Goal: Transaction & Acquisition: Obtain resource

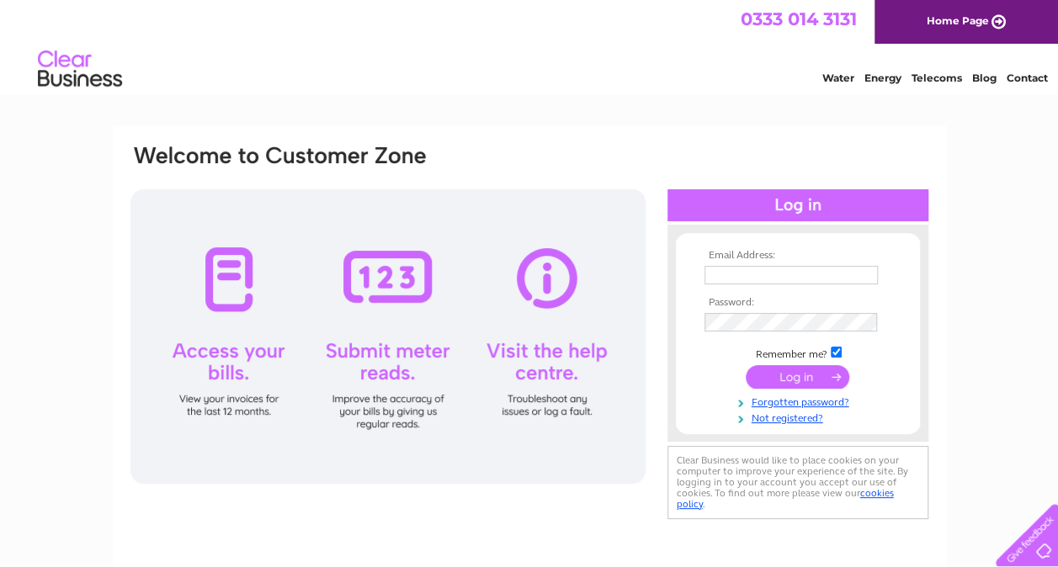
type input "lims.supermarket@gmail.com"
click at [788, 376] on input "submit" at bounding box center [798, 377] width 104 height 24
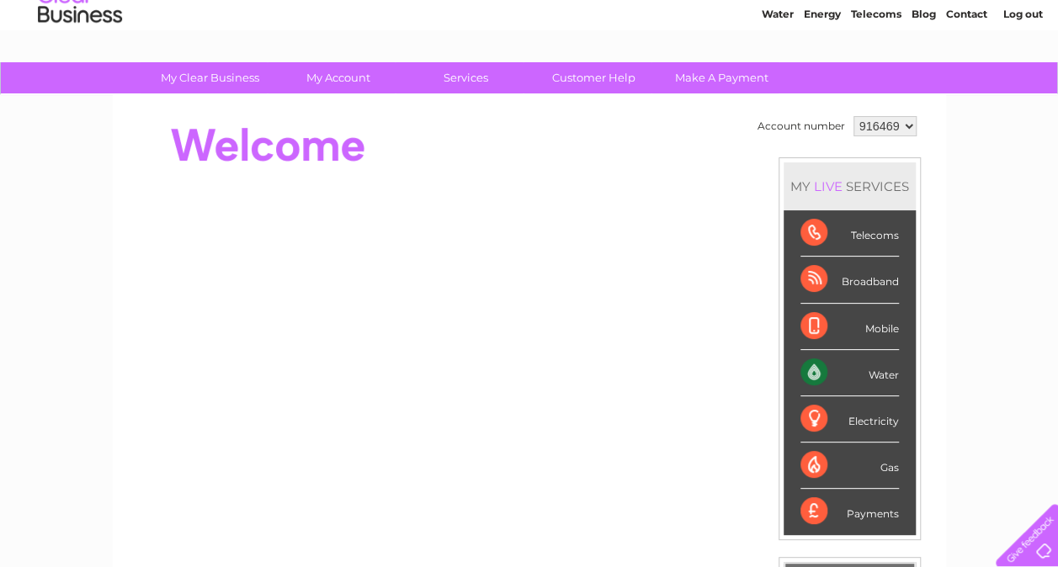
scroll to position [39, 0]
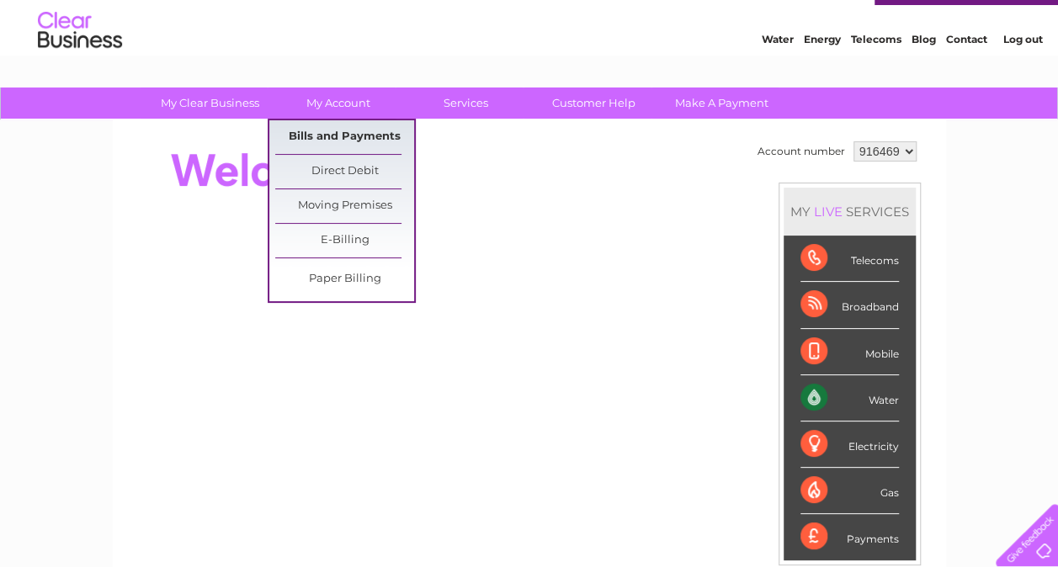
click at [325, 131] on link "Bills and Payments" at bounding box center [344, 137] width 139 height 34
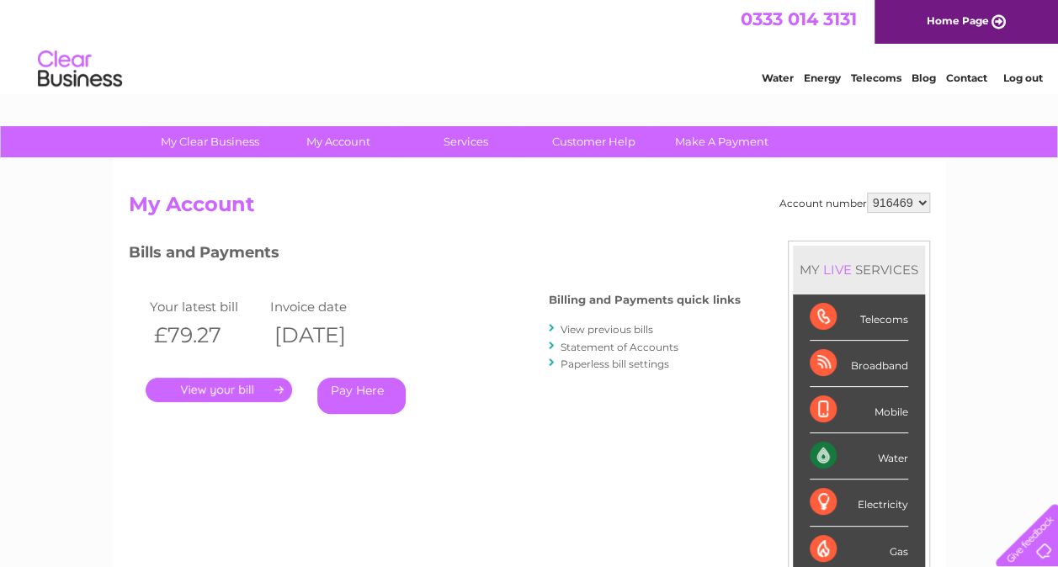
click at [244, 391] on link "." at bounding box center [219, 390] width 146 height 24
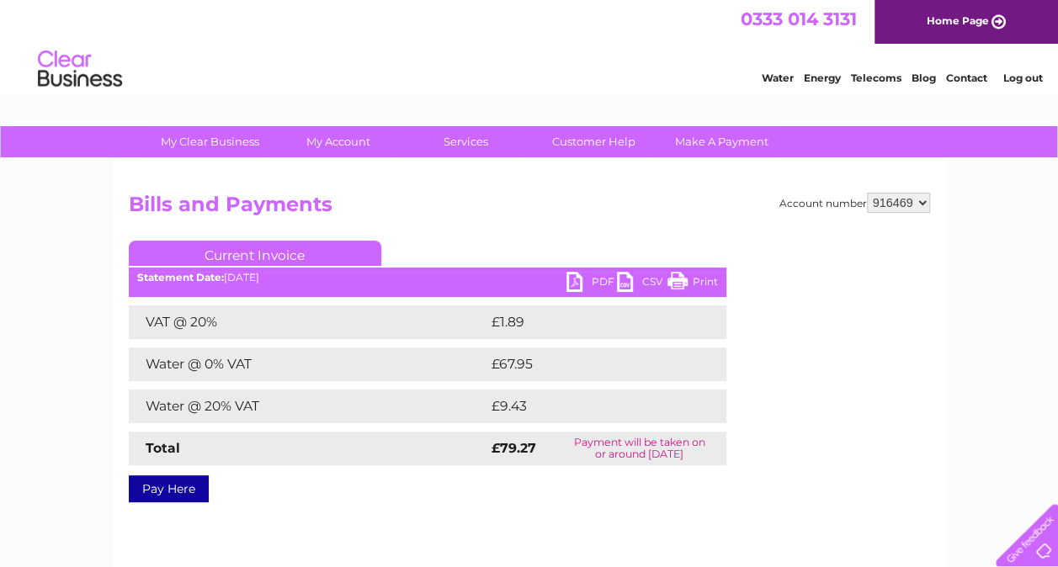
click at [623, 287] on link "CSV" at bounding box center [642, 284] width 51 height 24
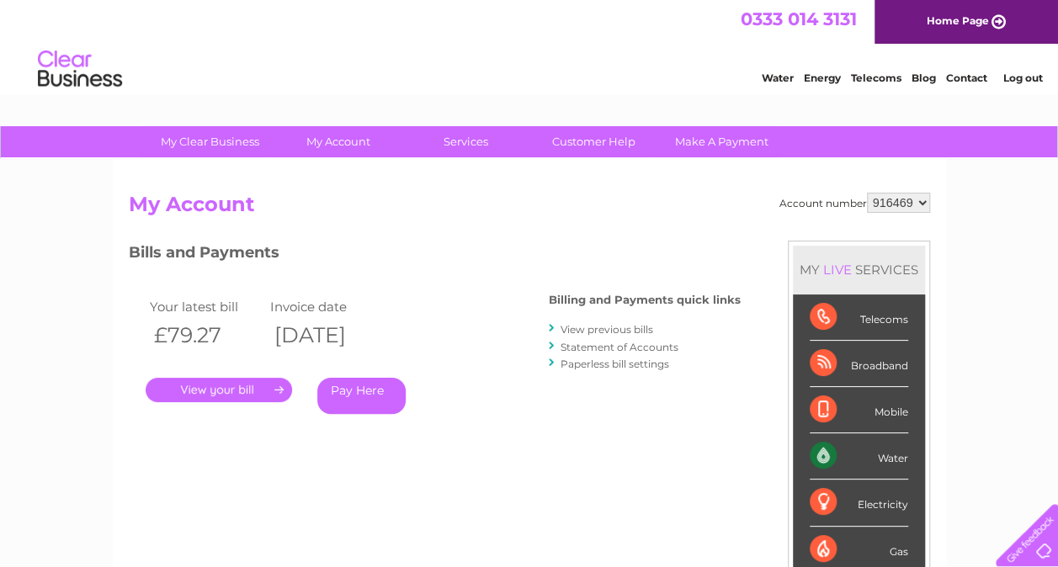
click at [223, 385] on link "." at bounding box center [219, 390] width 146 height 24
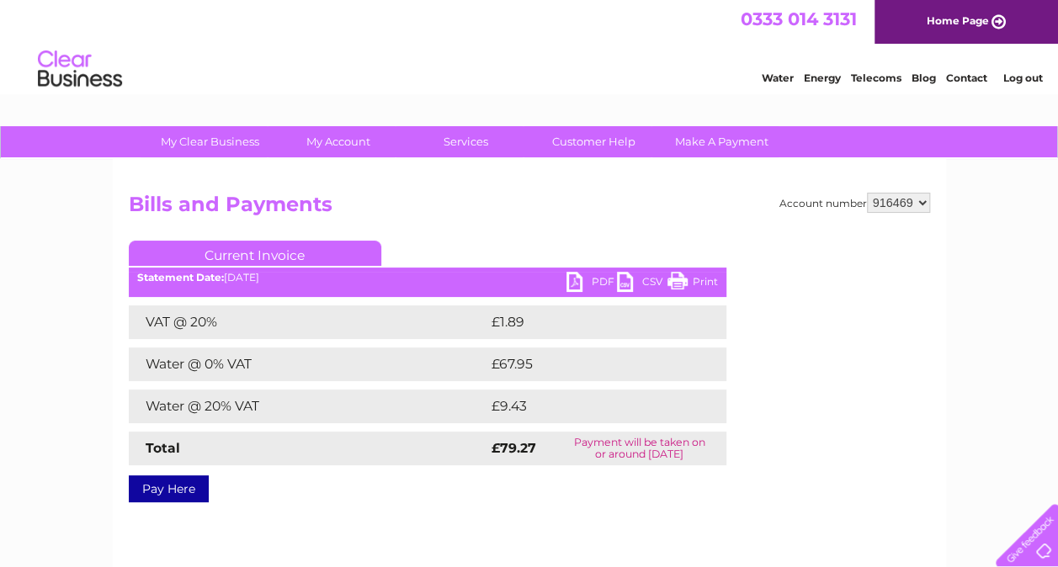
click at [570, 280] on link "PDF" at bounding box center [592, 284] width 51 height 24
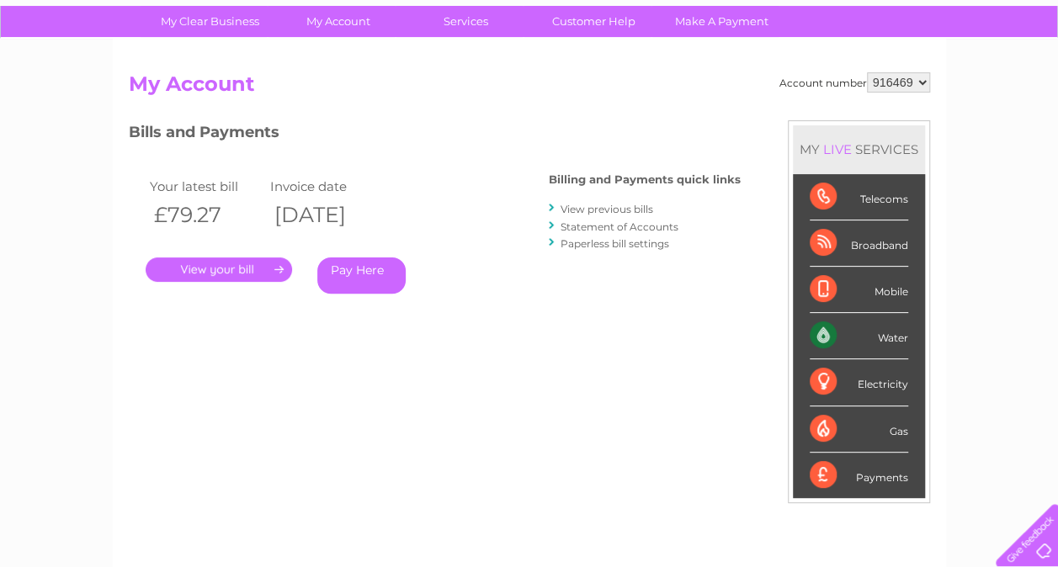
scroll to position [44, 0]
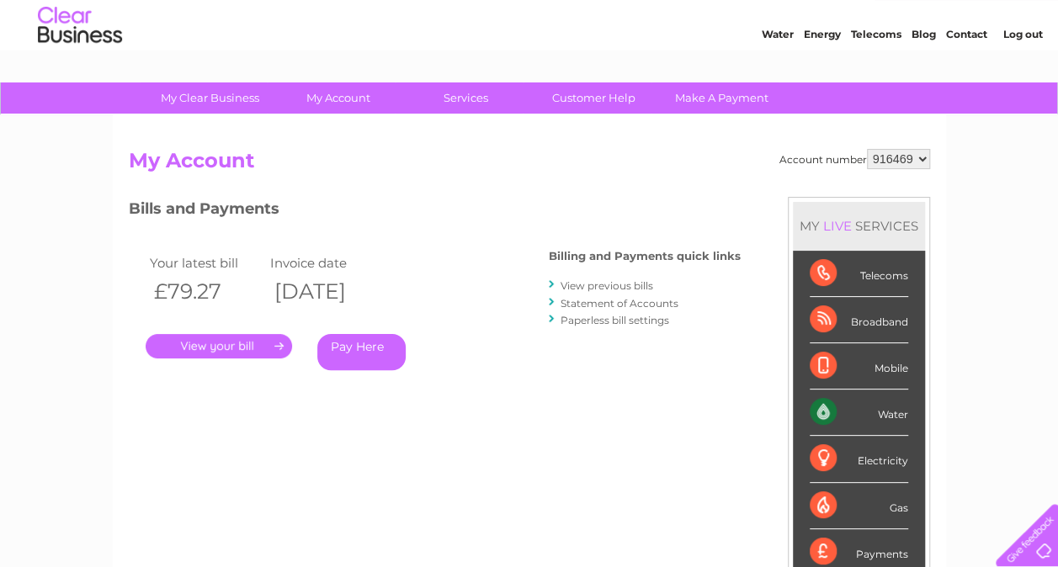
click at [263, 344] on link "." at bounding box center [219, 346] width 146 height 24
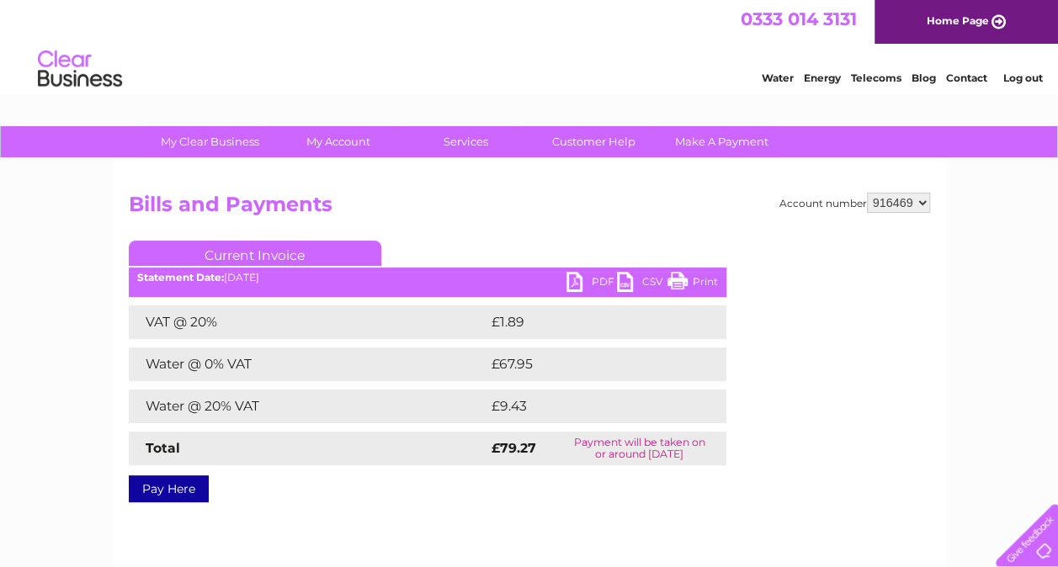
click at [298, 258] on link "Current Invoice" at bounding box center [255, 253] width 253 height 25
click at [303, 252] on link "Current Invoice" at bounding box center [255, 253] width 253 height 25
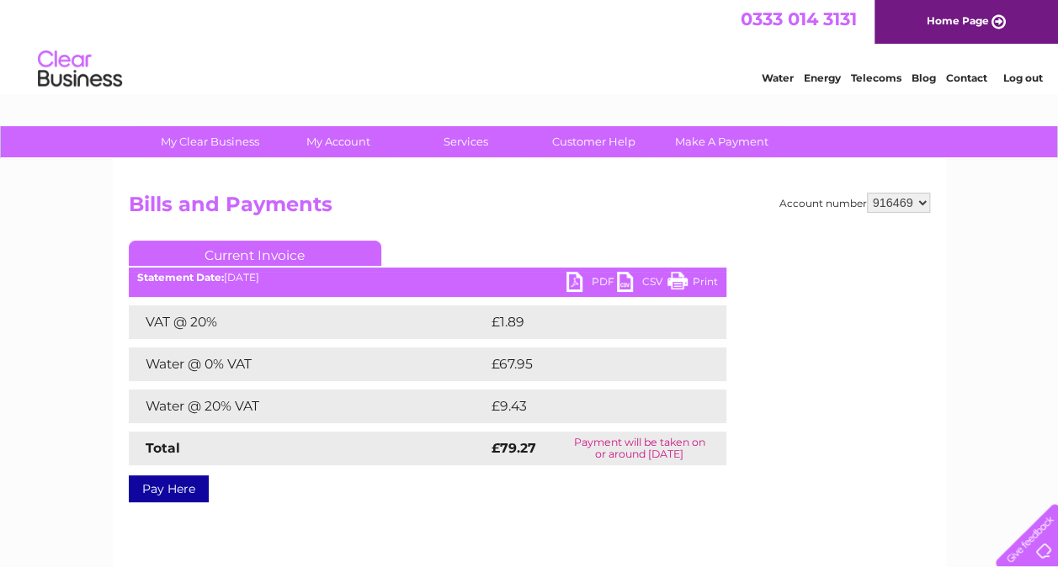
click at [303, 252] on link "Current Invoice" at bounding box center [255, 253] width 253 height 25
click at [700, 285] on link "Print" at bounding box center [693, 284] width 51 height 24
